Goal: Task Accomplishment & Management: Complete application form

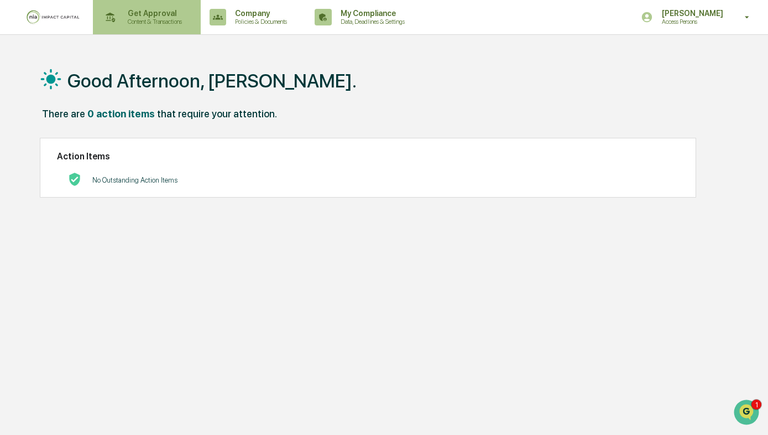
click at [167, 20] on p "Content & Transactions" at bounding box center [153, 22] width 69 height 8
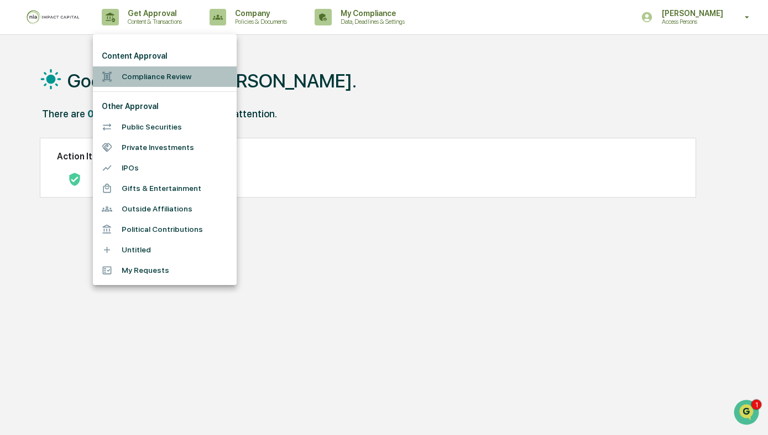
click at [176, 74] on li "Compliance Review" at bounding box center [165, 76] width 144 height 20
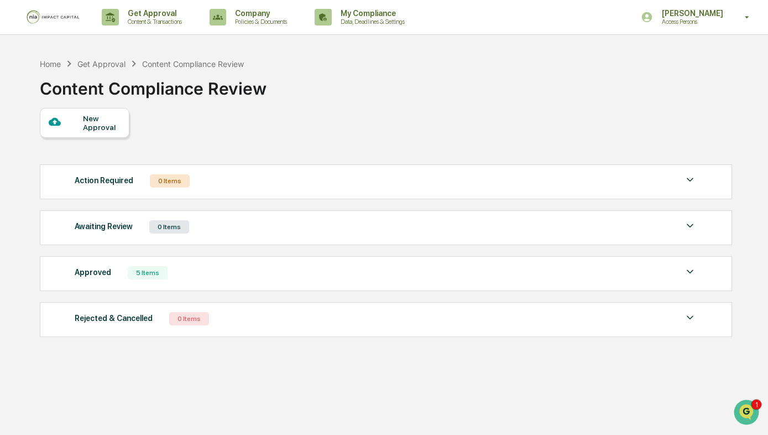
click at [112, 117] on div "New Approval" at bounding box center [101, 123] width 37 height 18
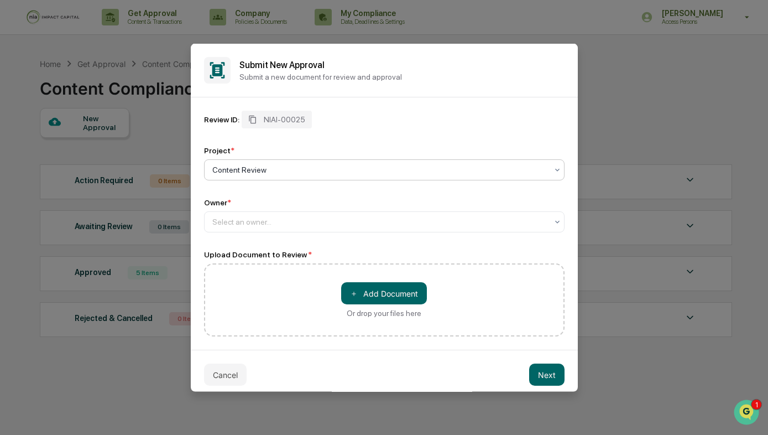
click at [289, 169] on div at bounding box center [379, 169] width 335 height 11
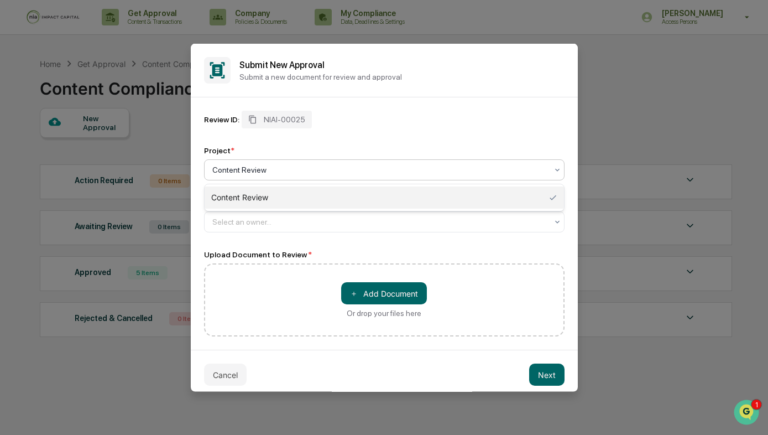
click at [289, 169] on div at bounding box center [379, 169] width 335 height 11
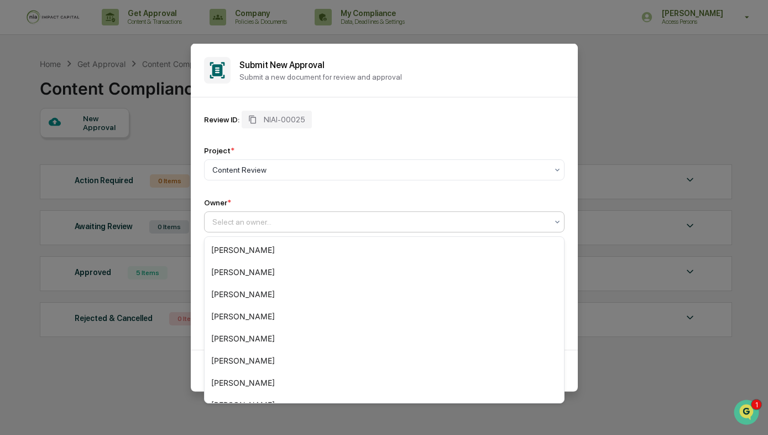
click at [285, 222] on div at bounding box center [379, 221] width 335 height 11
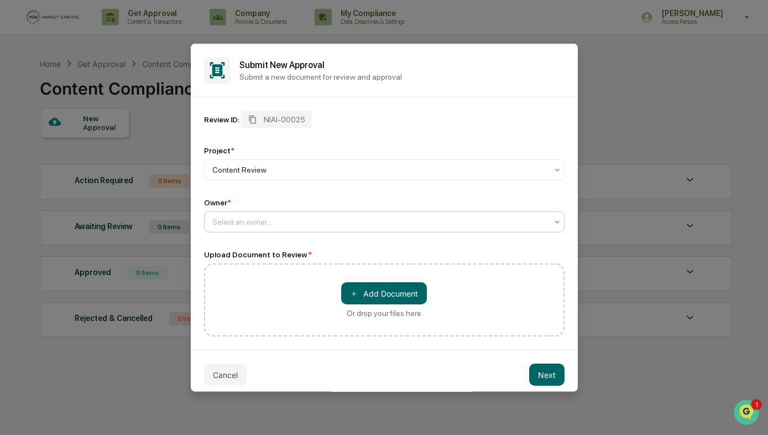
click at [285, 226] on div at bounding box center [379, 221] width 335 height 11
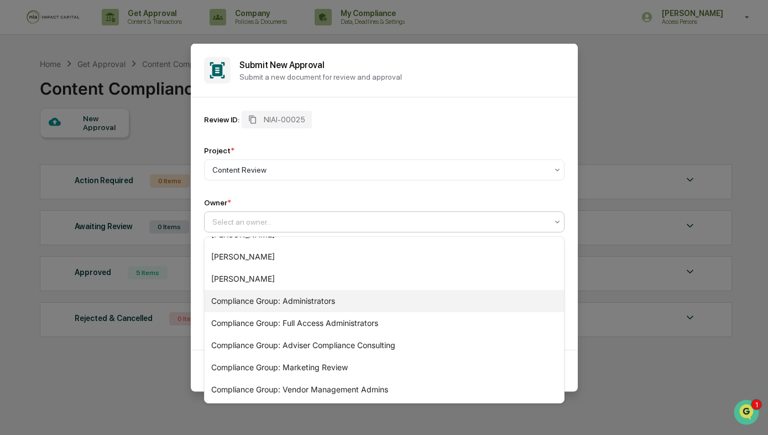
scroll to position [169, 0]
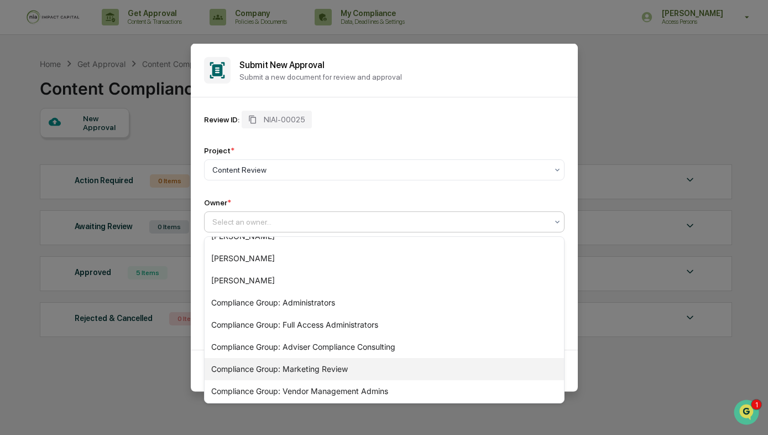
click at [290, 365] on div "Compliance Group: Marketing Review" at bounding box center [385, 369] width 360 height 22
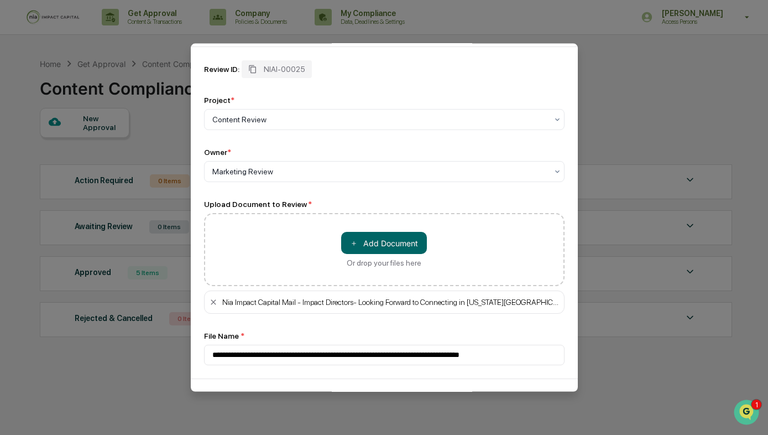
scroll to position [90, 0]
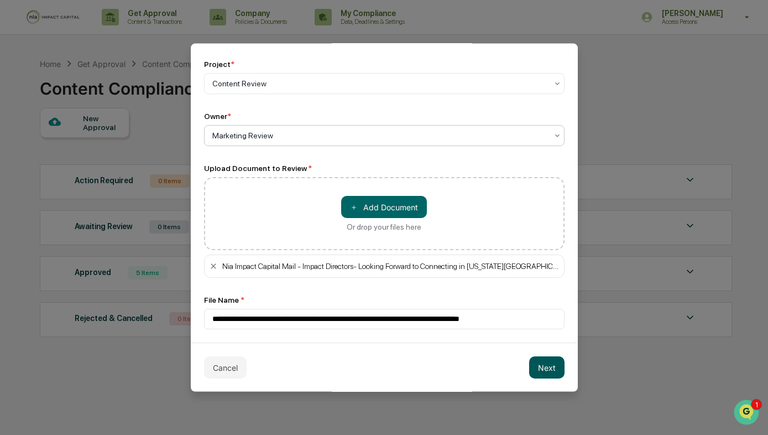
click at [541, 368] on button "Next" at bounding box center [546, 367] width 35 height 22
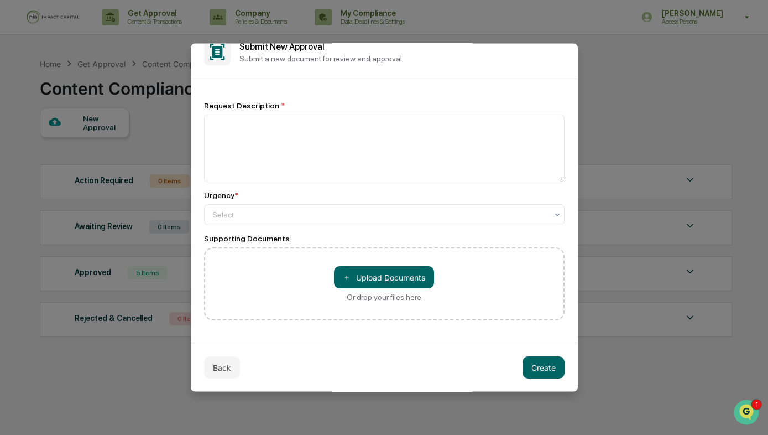
scroll to position [0, 0]
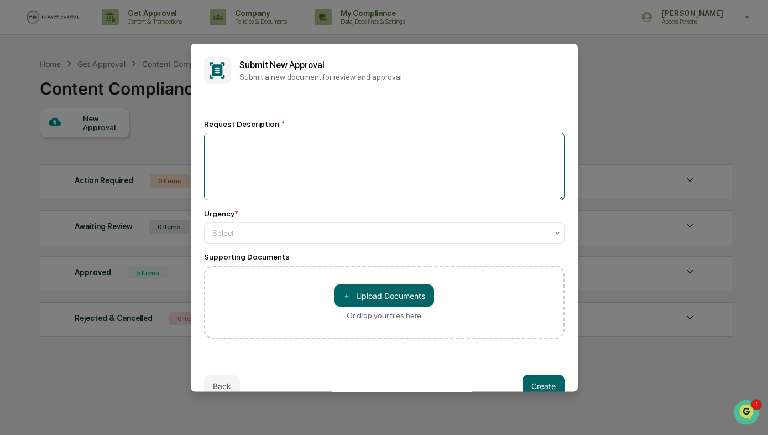
click at [264, 161] on textarea at bounding box center [384, 166] width 361 height 67
type textarea "**********"
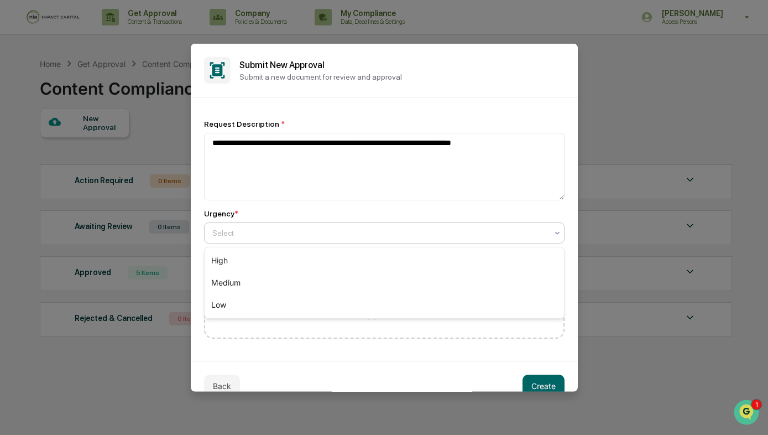
click at [235, 233] on div at bounding box center [379, 232] width 335 height 11
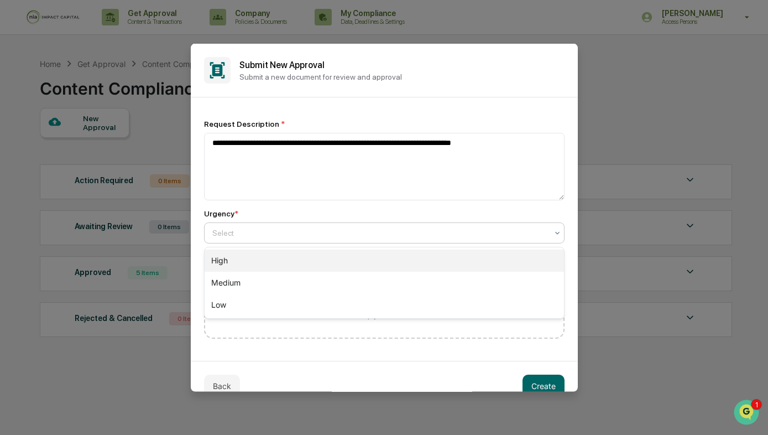
drag, startPoint x: 241, startPoint y: 279, endPoint x: 242, endPoint y: 266, distance: 13.9
click at [242, 266] on div "High Medium Low" at bounding box center [385, 282] width 360 height 71
click at [242, 266] on div "High" at bounding box center [385, 261] width 360 height 22
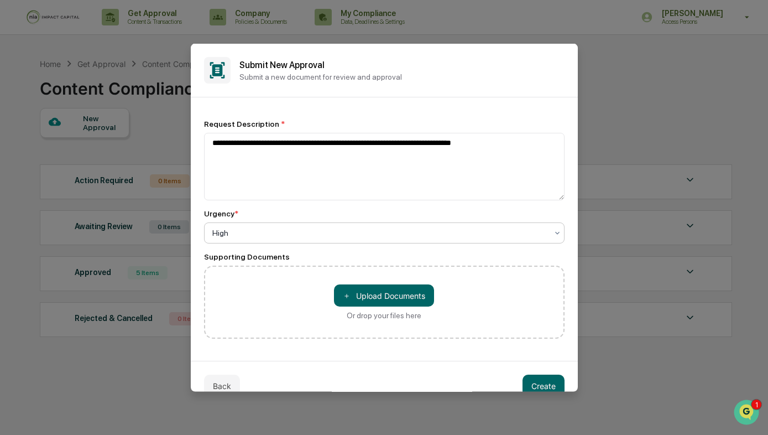
scroll to position [20, 0]
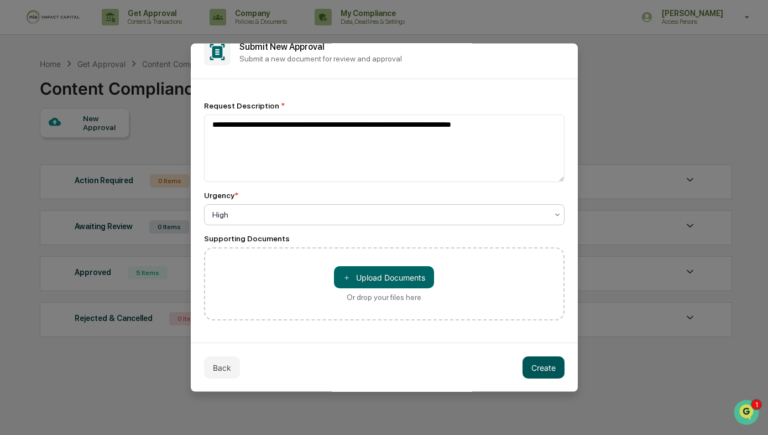
click at [536, 375] on button "Create" at bounding box center [544, 367] width 42 height 22
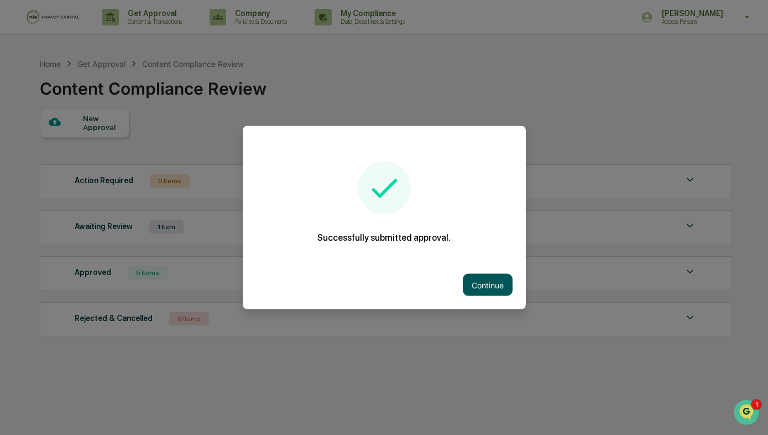
click at [504, 283] on button "Continue" at bounding box center [488, 285] width 50 height 22
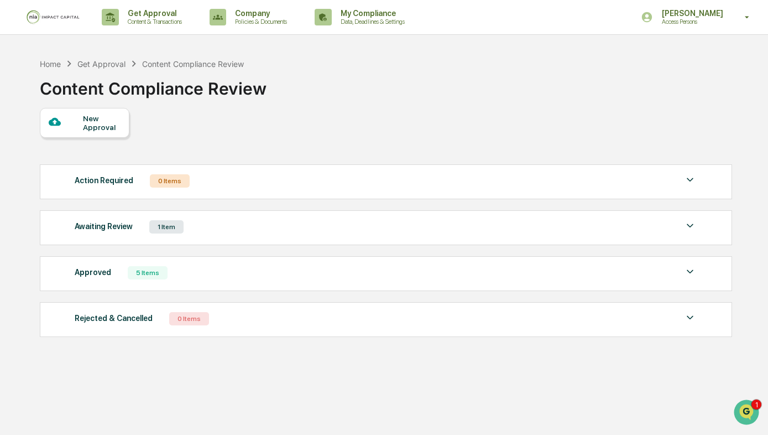
click at [236, 232] on div "Awaiting Review 1 Item" at bounding box center [386, 226] width 622 height 15
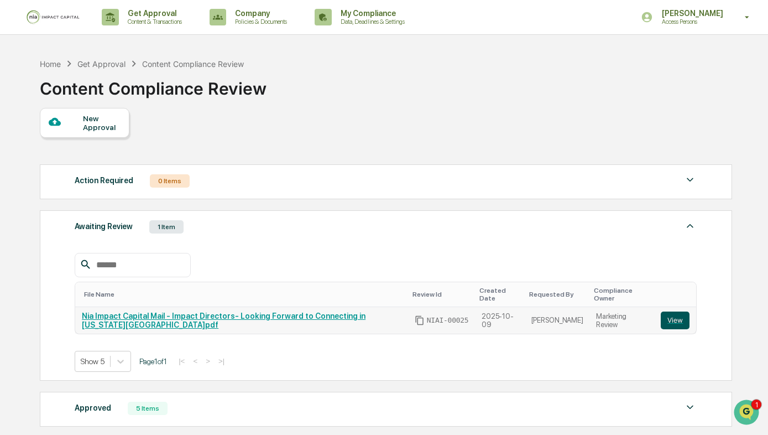
click at [676, 317] on button "View" at bounding box center [675, 320] width 29 height 18
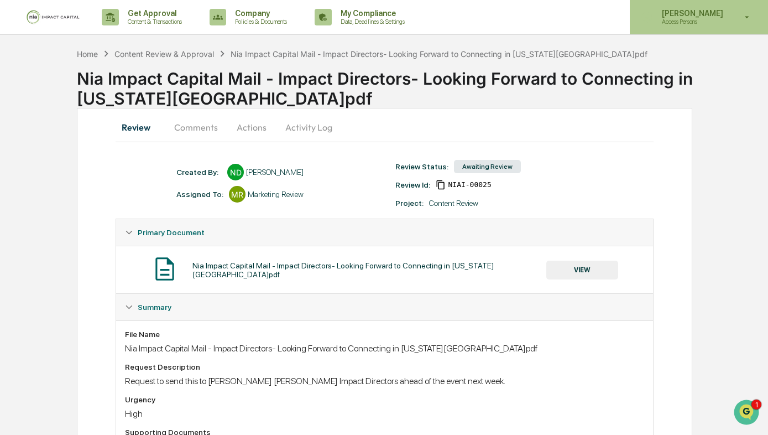
click at [712, 19] on p "Access Persons" at bounding box center [691, 22] width 76 height 8
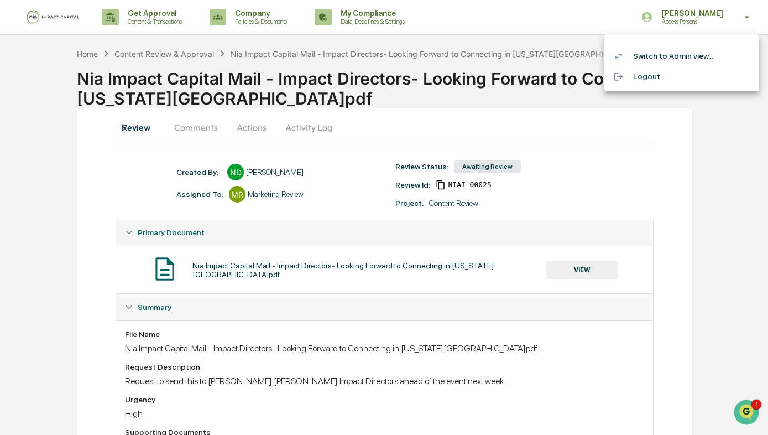
click at [674, 57] on li "Switch to Admin view..." at bounding box center [682, 56] width 155 height 20
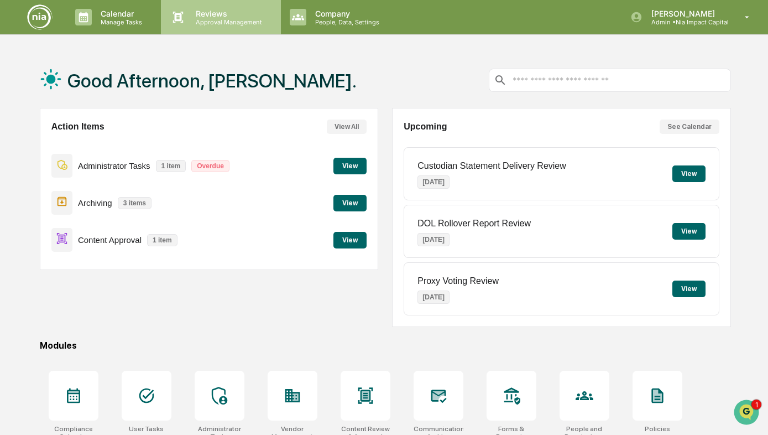
click at [230, 17] on p "Reviews" at bounding box center [227, 13] width 81 height 9
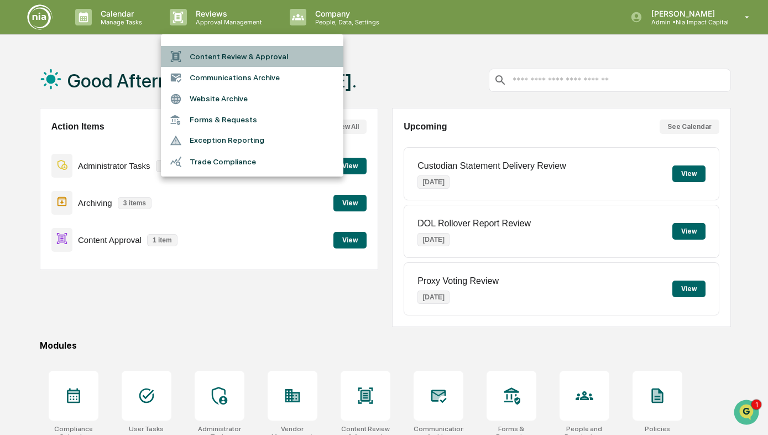
click at [232, 56] on li "Content Review & Approval" at bounding box center [252, 56] width 183 height 21
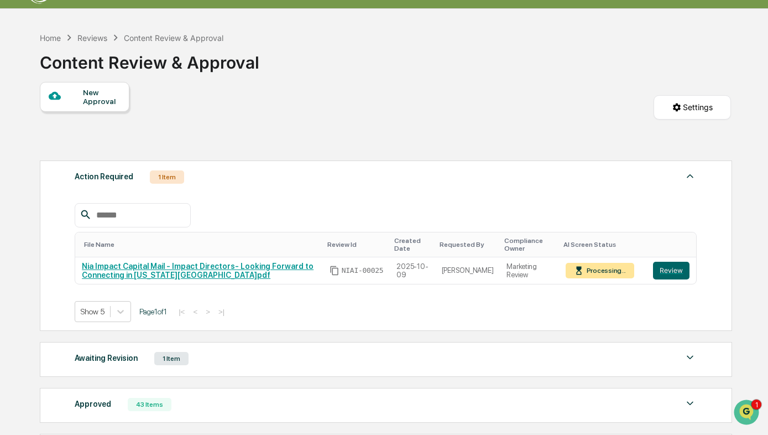
scroll to position [27, 0]
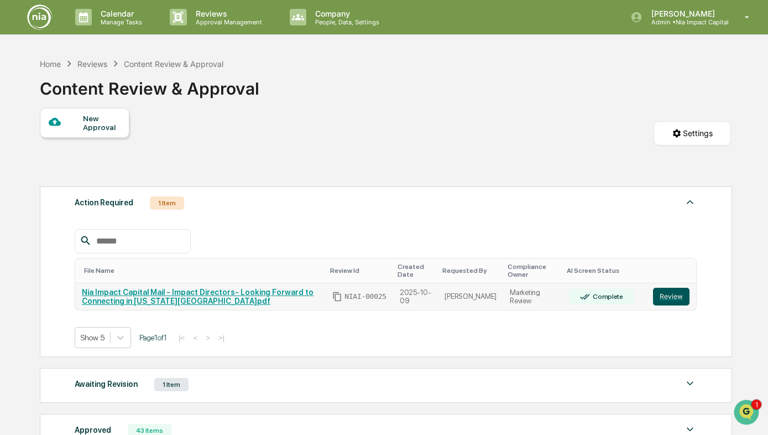
click at [680, 291] on button "Review" at bounding box center [671, 297] width 37 height 18
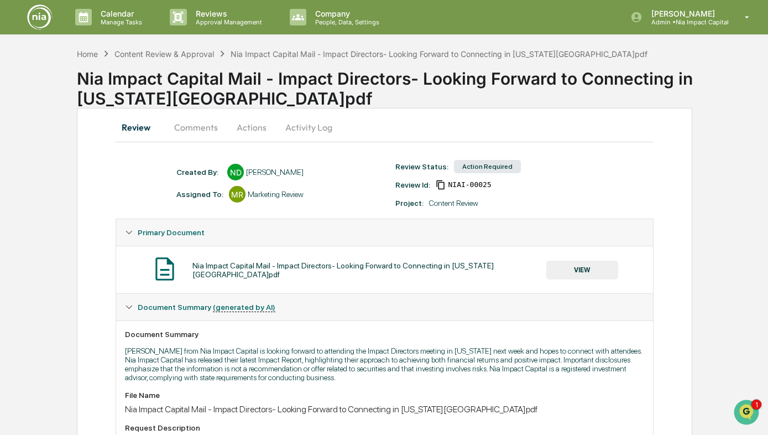
click at [199, 126] on button "Comments" at bounding box center [195, 127] width 61 height 27
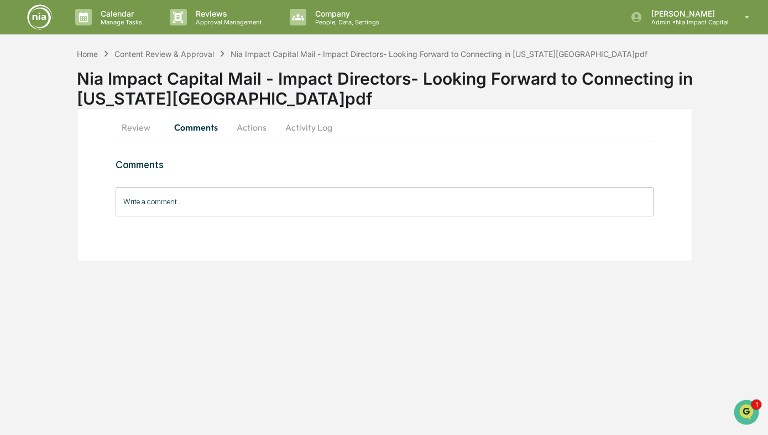
click at [254, 126] on button "Actions" at bounding box center [252, 127] width 50 height 27
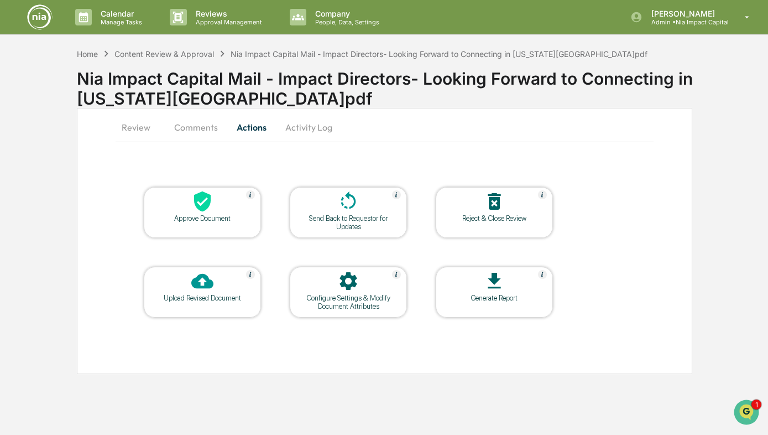
click at [145, 128] on button "Review" at bounding box center [141, 127] width 50 height 27
